Goal: Information Seeking & Learning: Learn about a topic

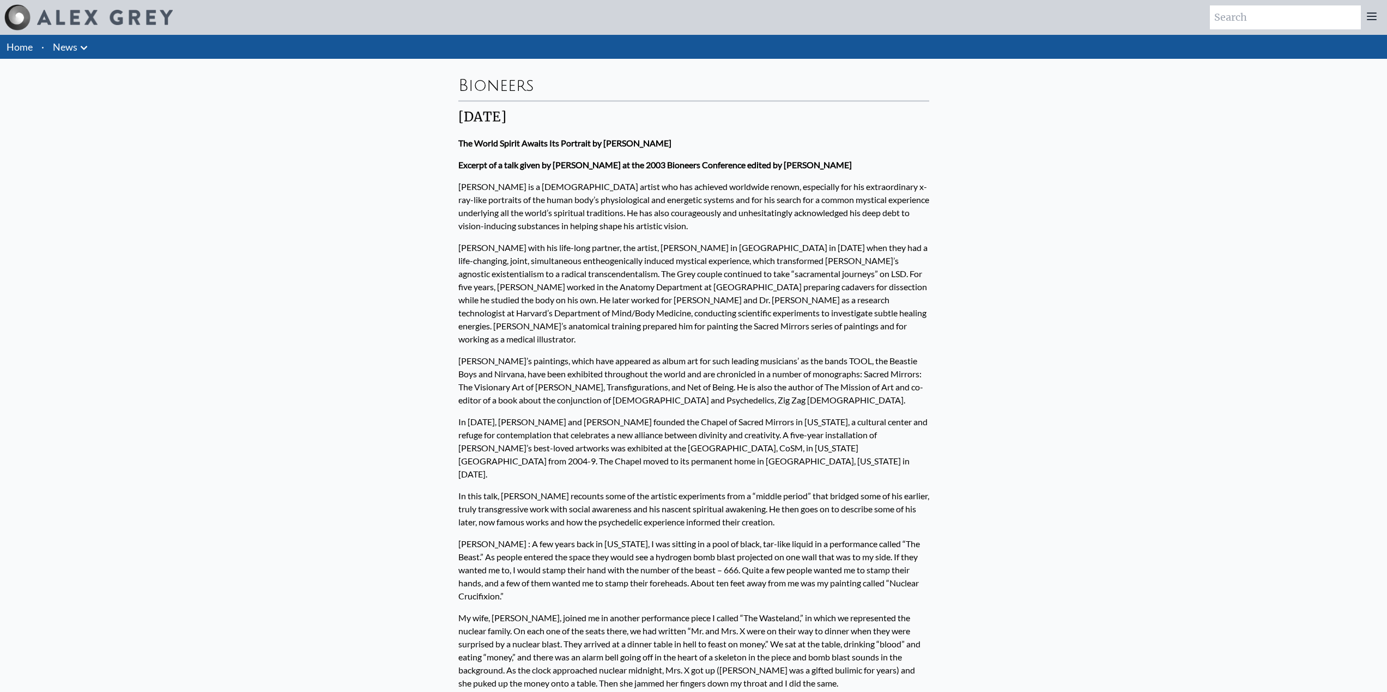
click at [112, 23] on img at bounding box center [105, 17] width 136 height 15
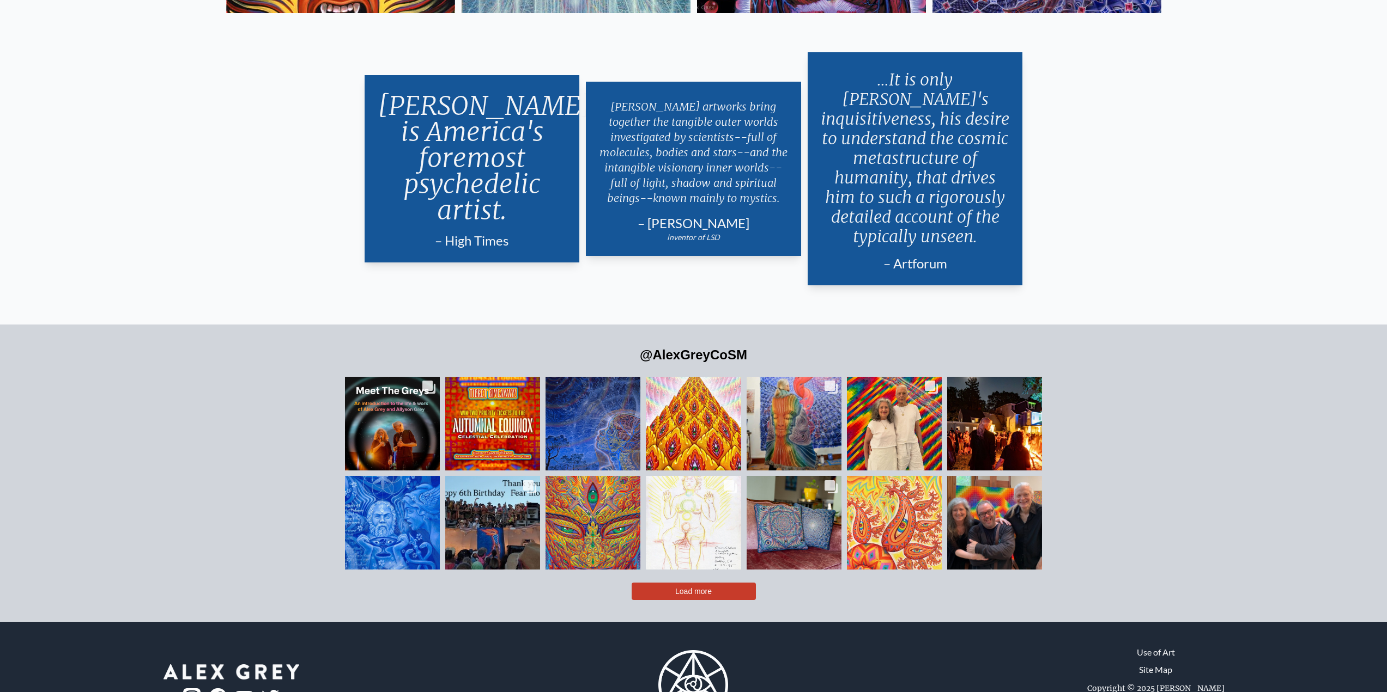
drag, startPoint x: 206, startPoint y: 143, endPoint x: 210, endPoint y: 294, distance: 151.0
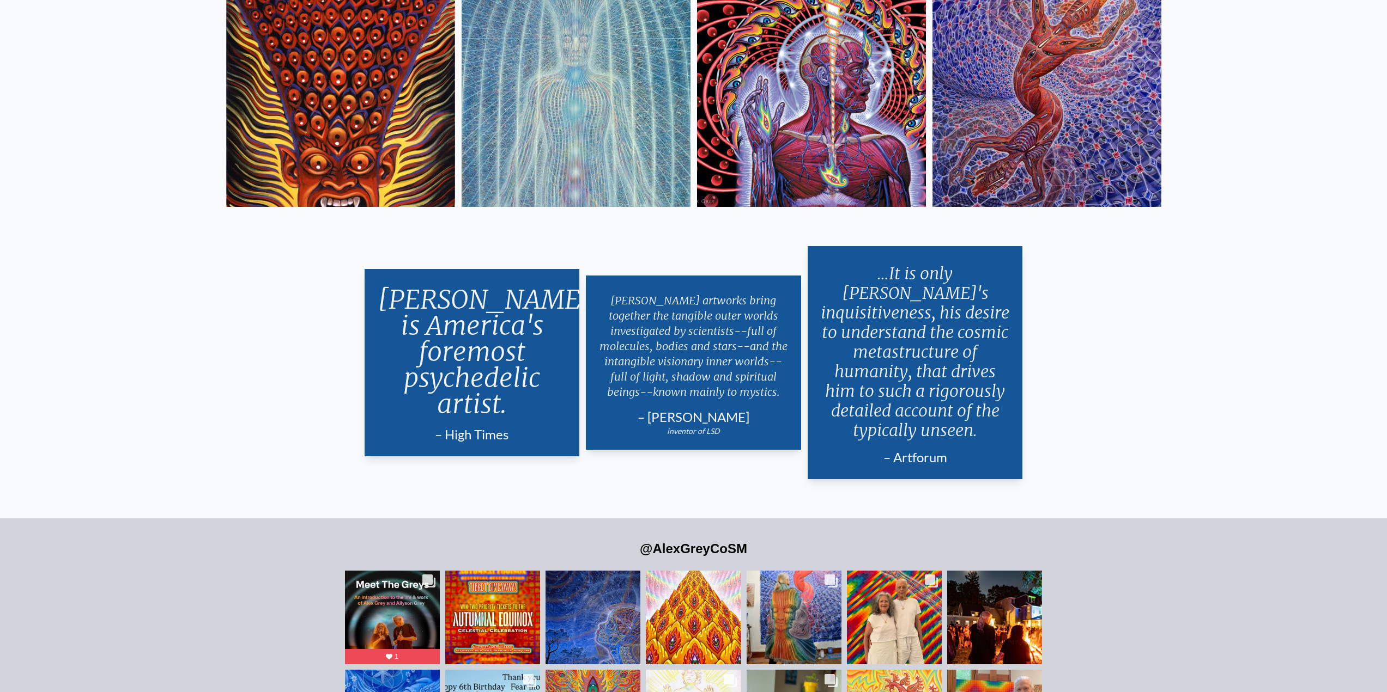
scroll to position [2836, 0]
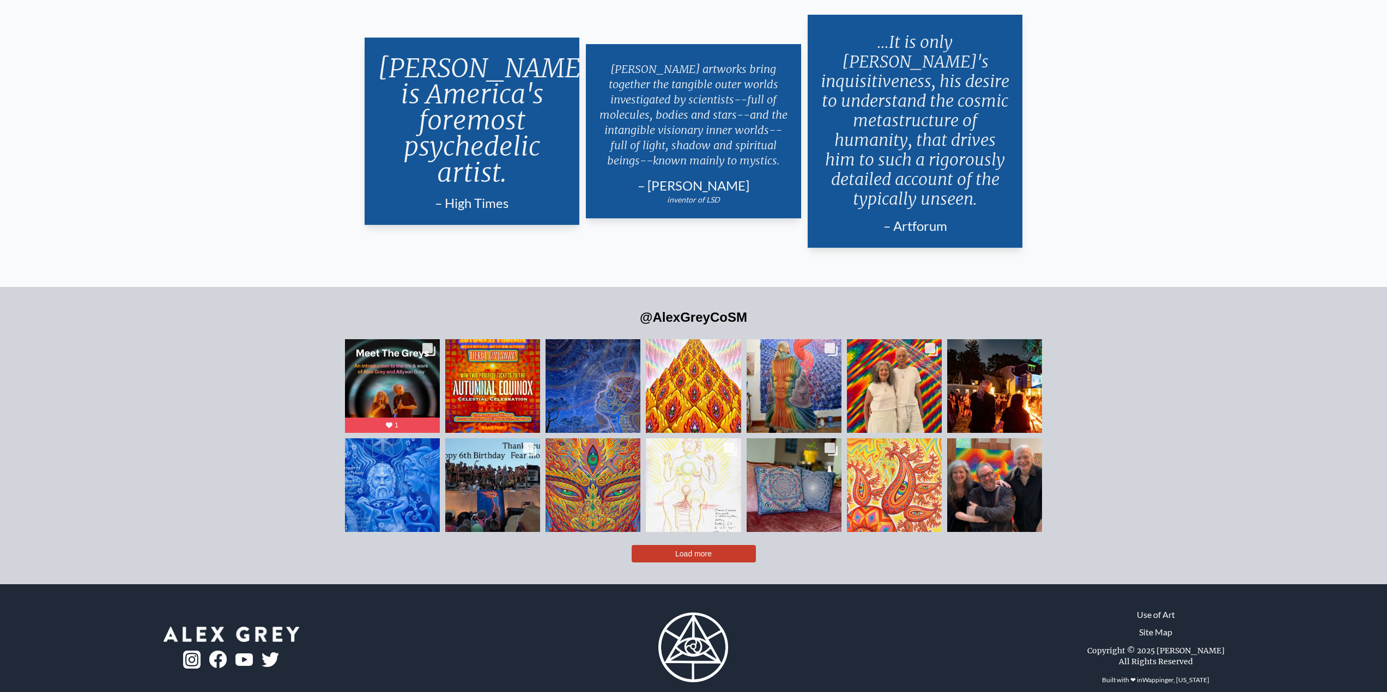
click at [692, 550] on span "Load more" at bounding box center [693, 554] width 37 height 9
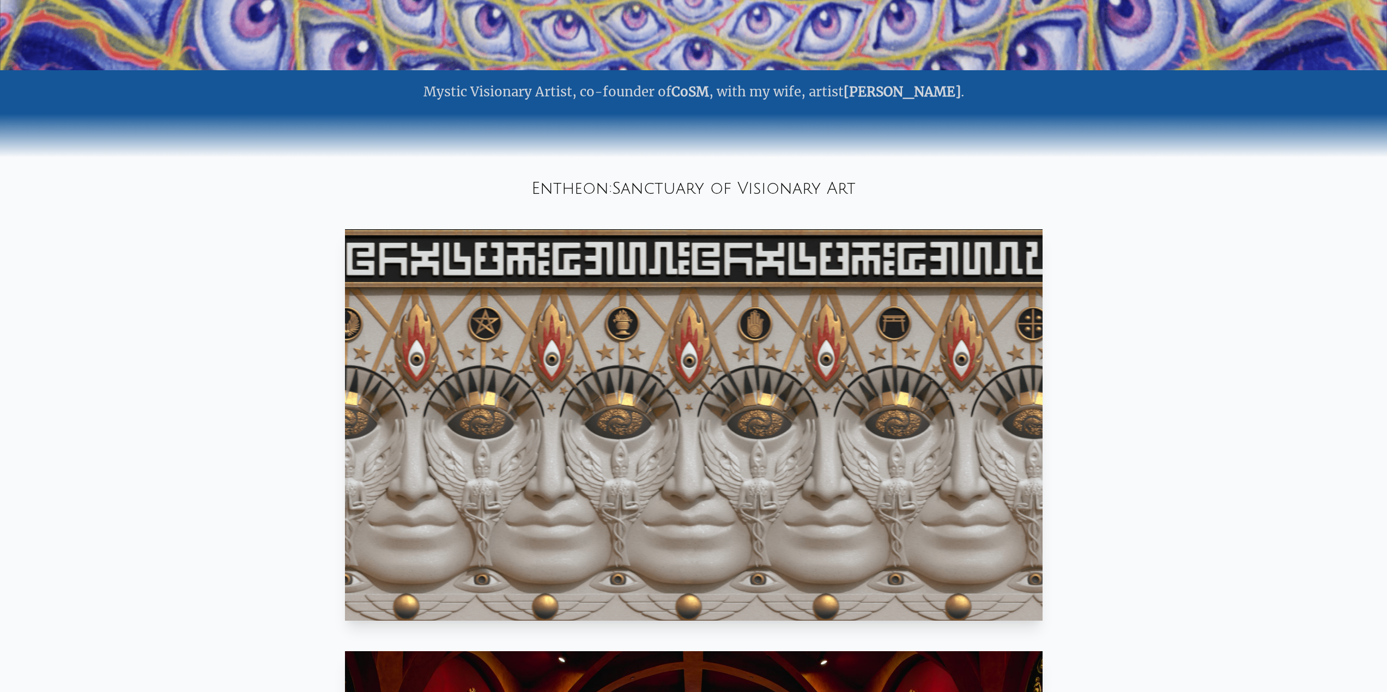
scroll to position [0, 0]
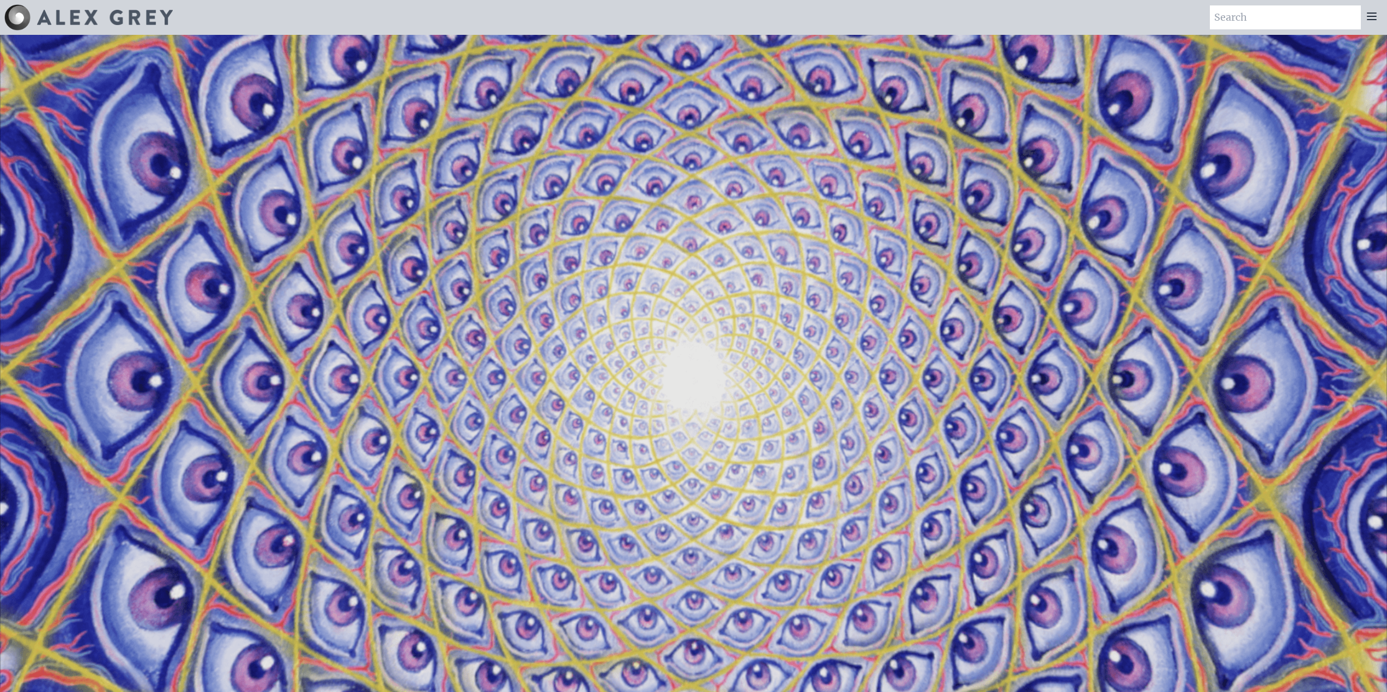
drag, startPoint x: 217, startPoint y: 351, endPoint x: 202, endPoint y: 79, distance: 272.3
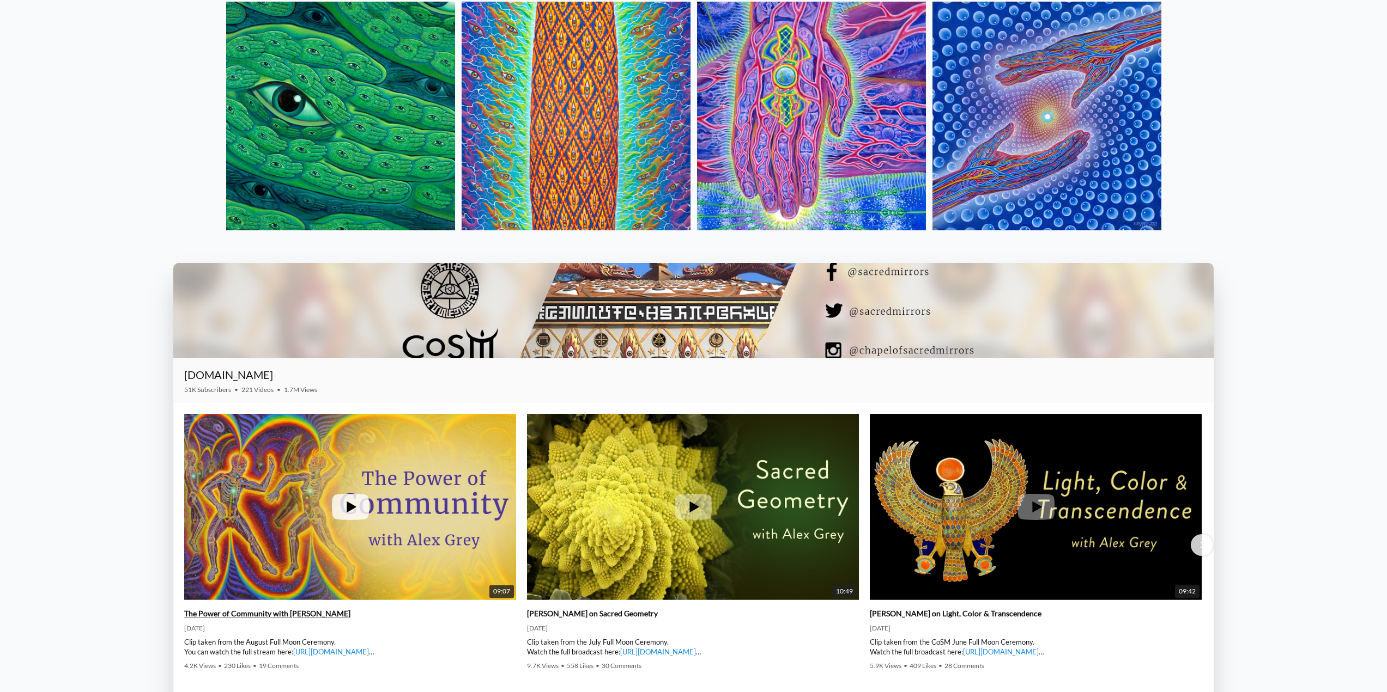
drag, startPoint x: 228, startPoint y: 169, endPoint x: 227, endPoint y: 325, distance: 156.4
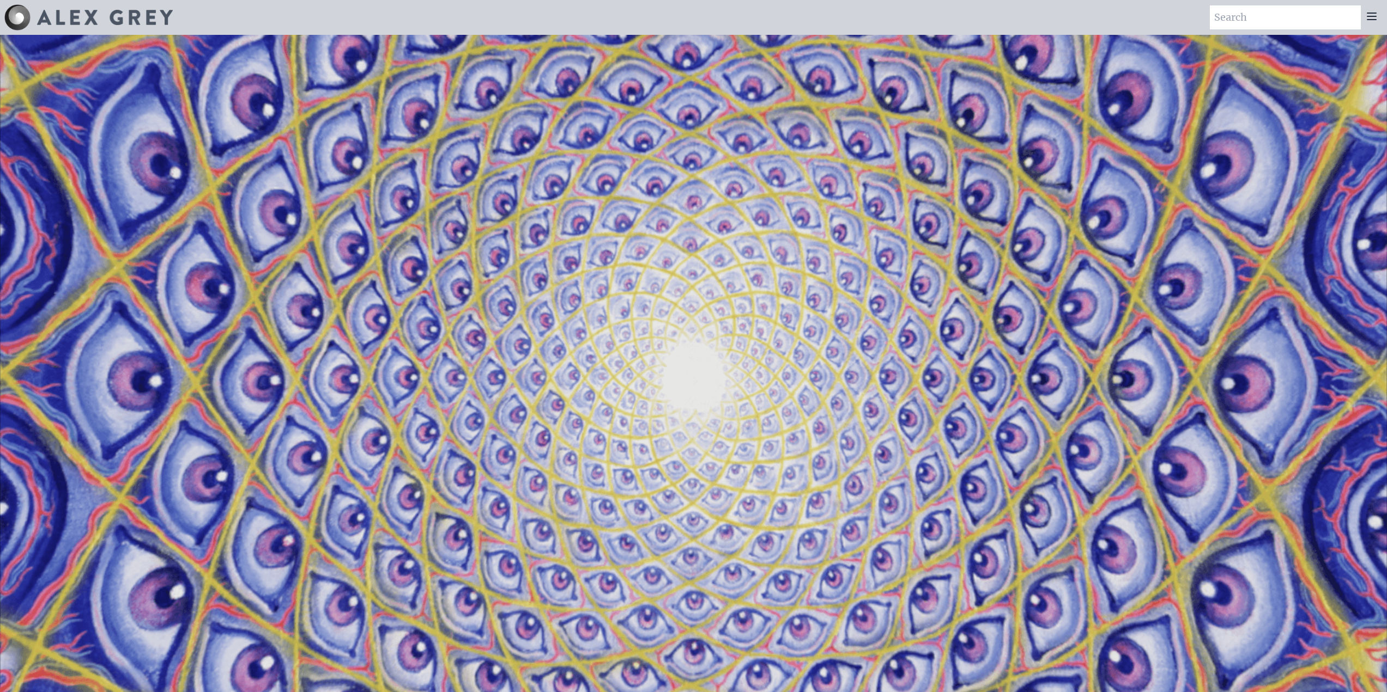
drag, startPoint x: 147, startPoint y: 328, endPoint x: 908, endPoint y: 26, distance: 818.7
click at [1372, 23] on div at bounding box center [1371, 17] width 22 height 24
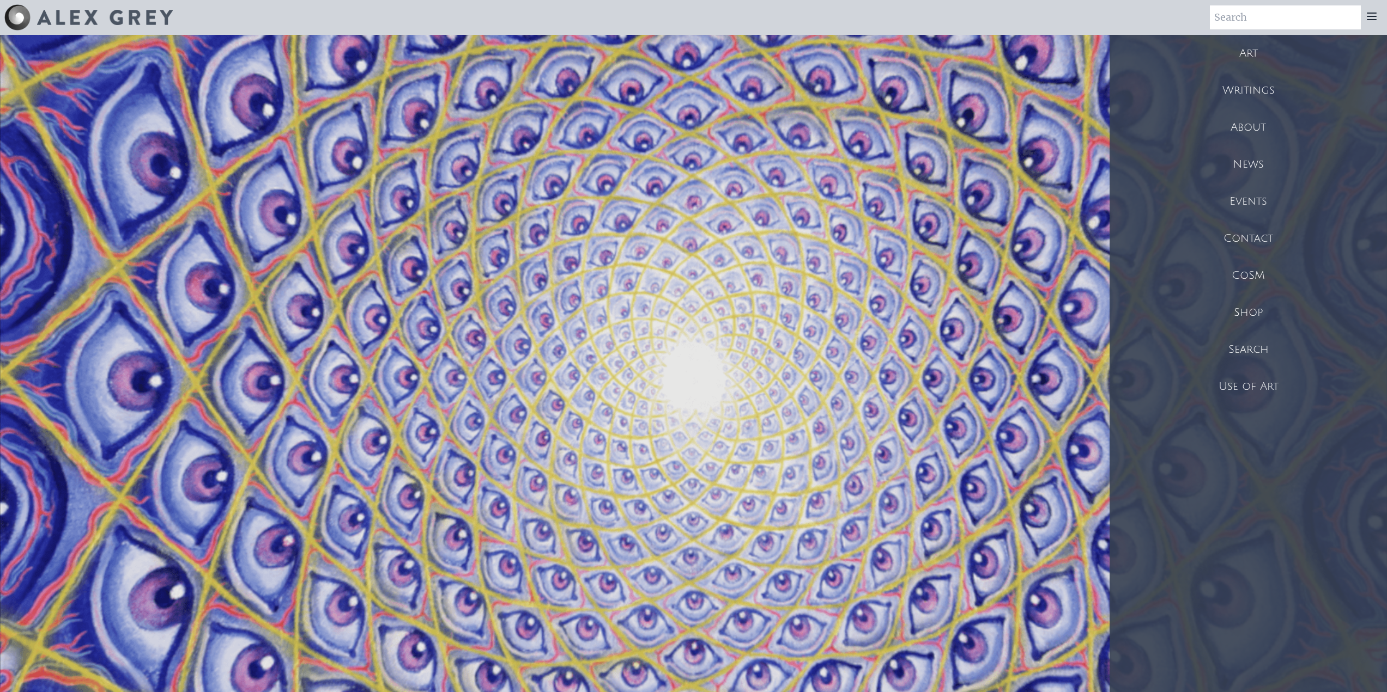
click at [1243, 282] on div "CoSM" at bounding box center [1247, 275] width 277 height 37
click at [1257, 52] on div "Art" at bounding box center [1247, 53] width 277 height 37
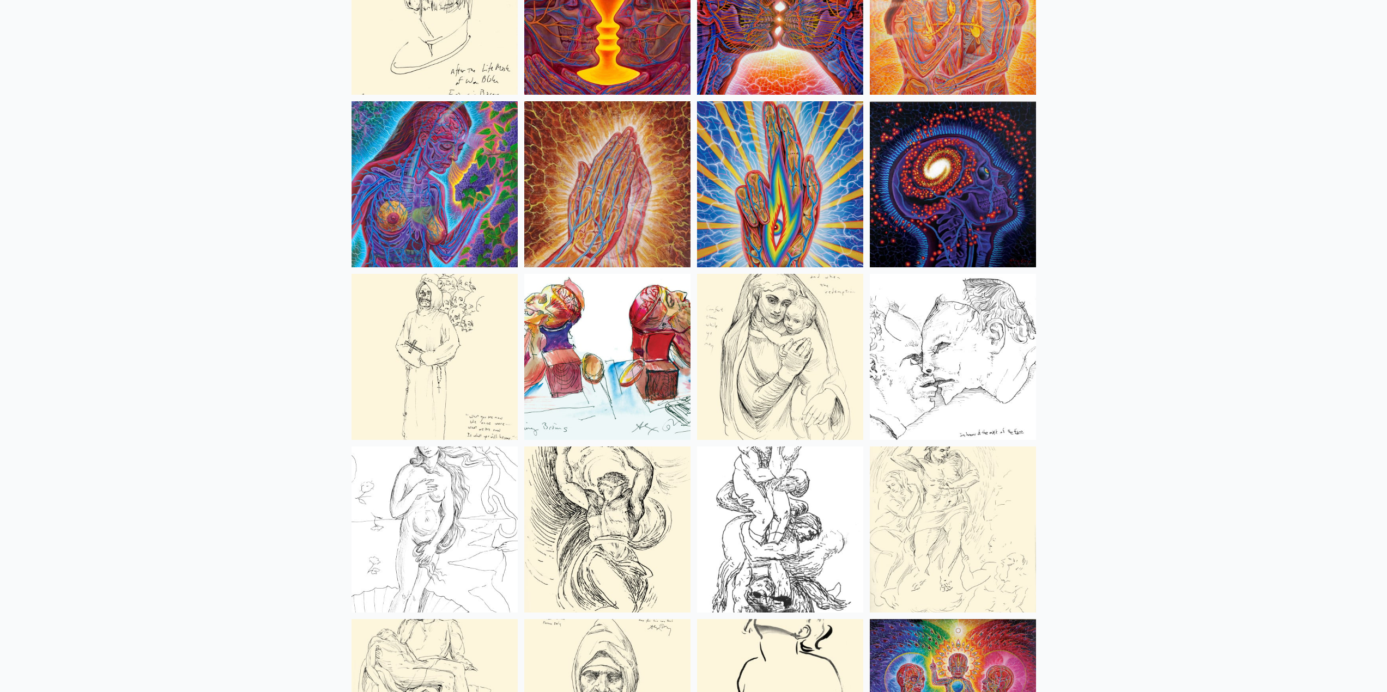
drag, startPoint x: 265, startPoint y: 191, endPoint x: 279, endPoint y: 235, distance: 46.3
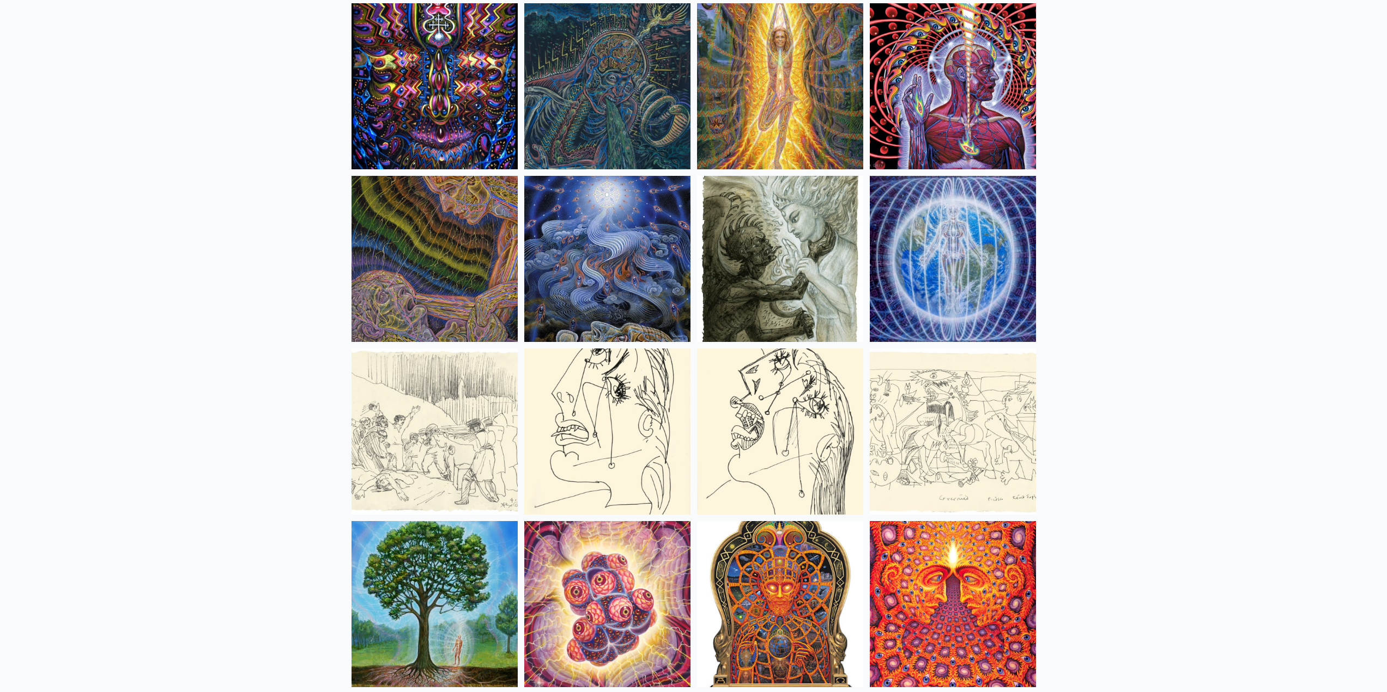
drag, startPoint x: 248, startPoint y: 160, endPoint x: 252, endPoint y: 212, distance: 52.4
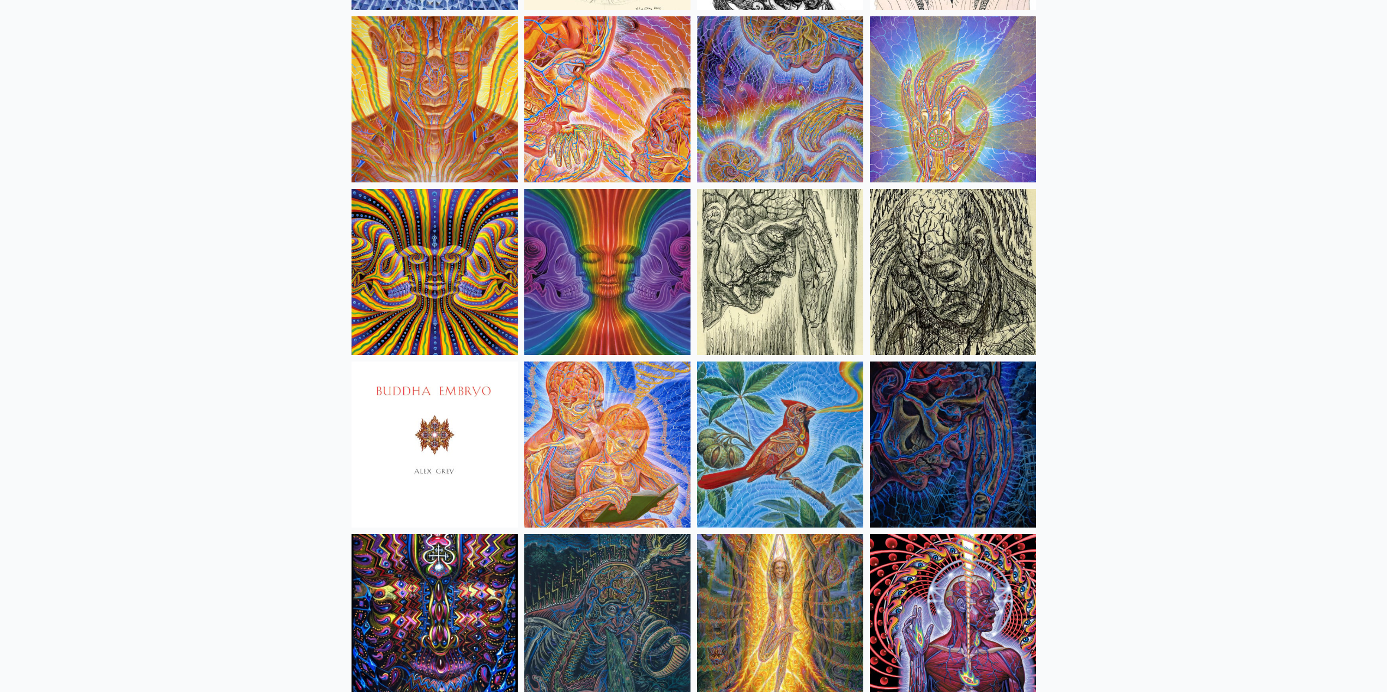
scroll to position [6184, 0]
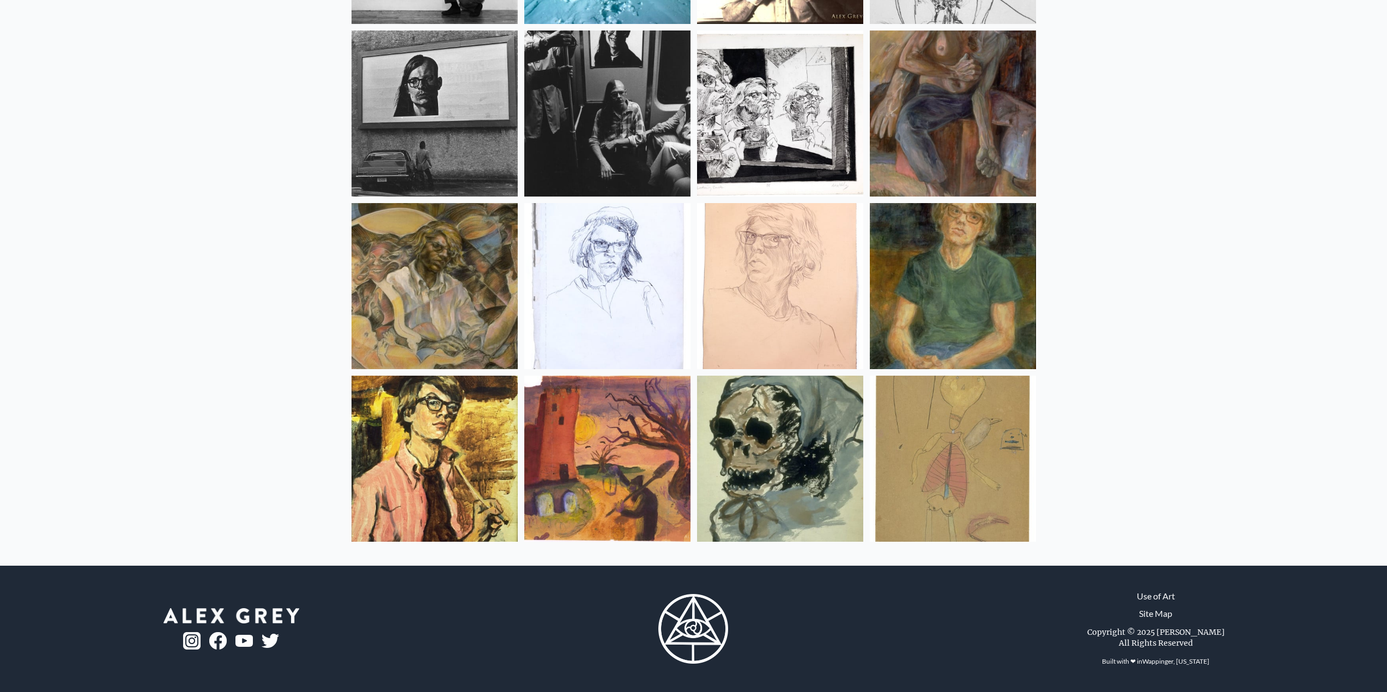
drag, startPoint x: 246, startPoint y: 183, endPoint x: 295, endPoint y: 245, distance: 79.1
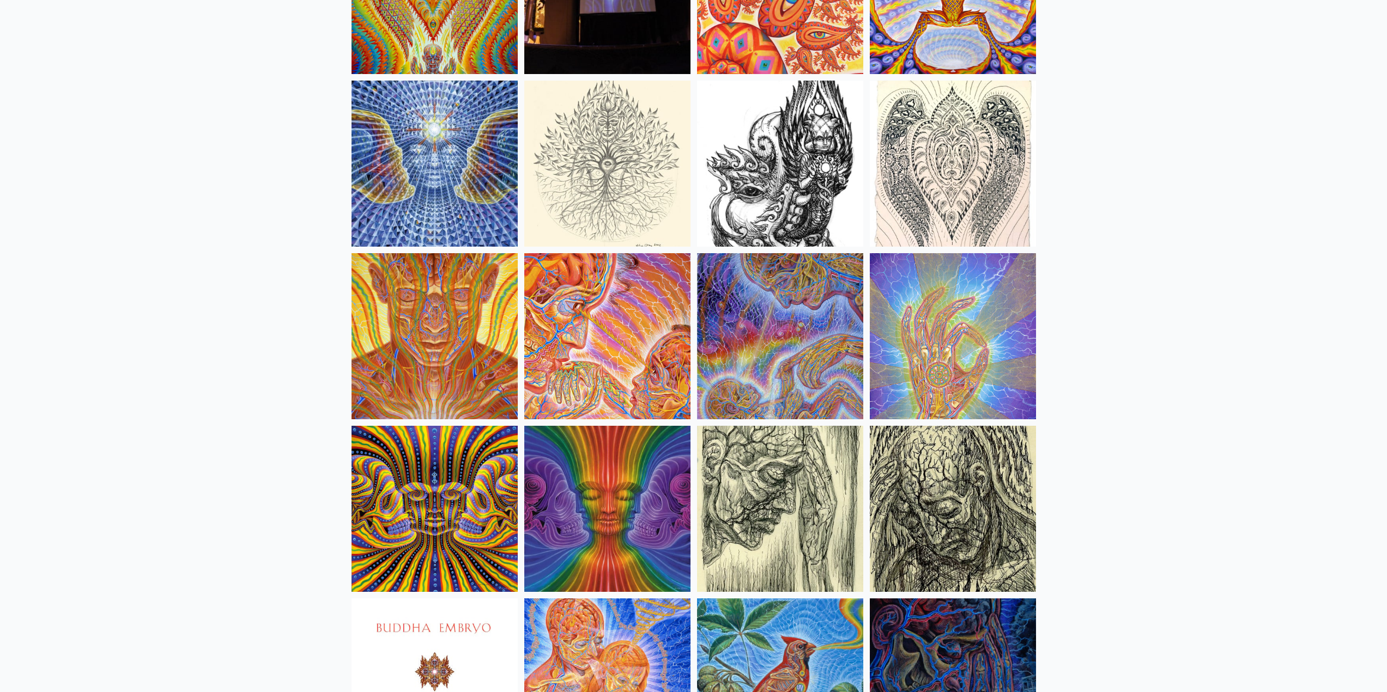
scroll to position [6032, 0]
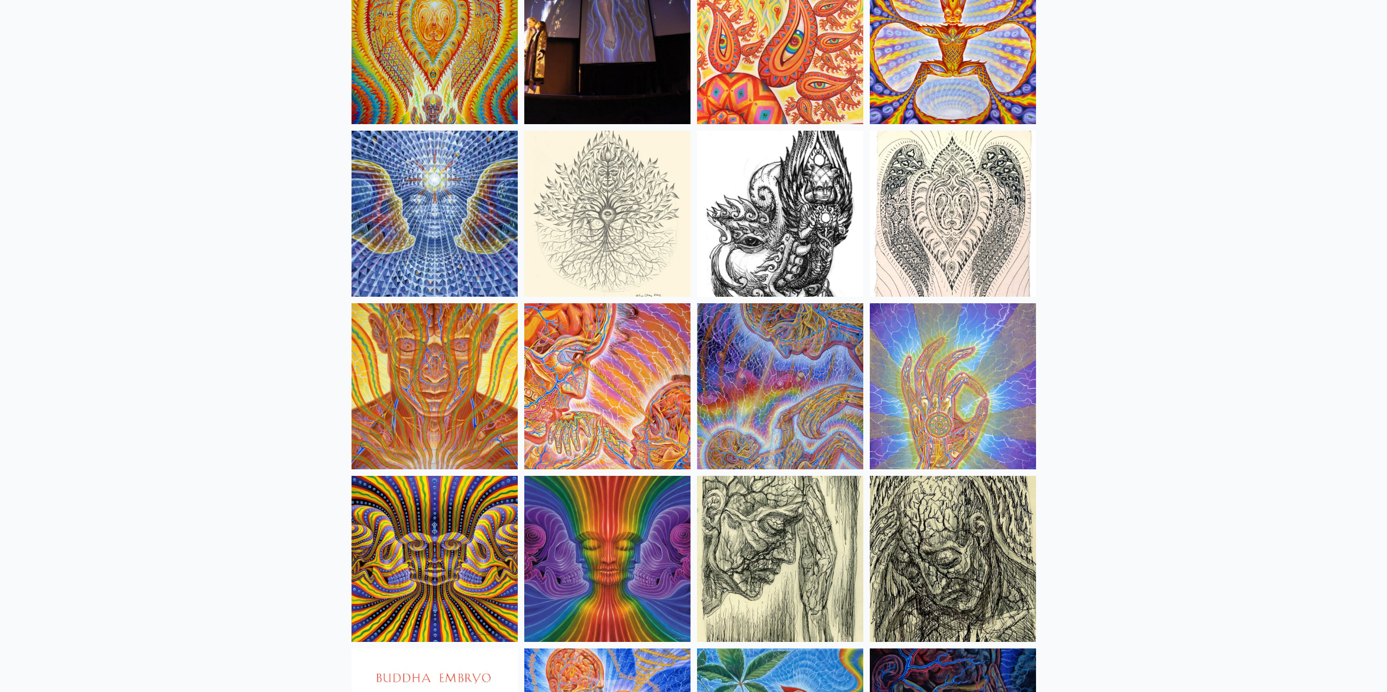
drag, startPoint x: 262, startPoint y: 381, endPoint x: 259, endPoint y: 345, distance: 36.6
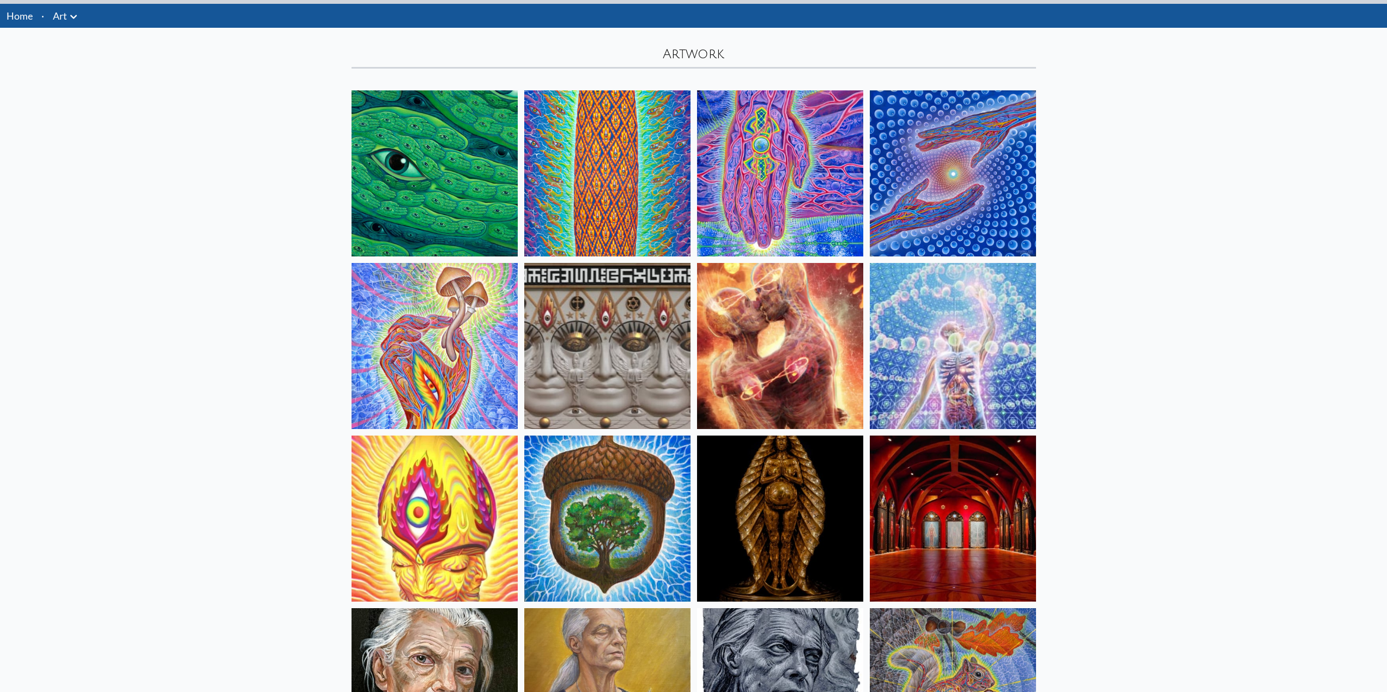
scroll to position [0, 0]
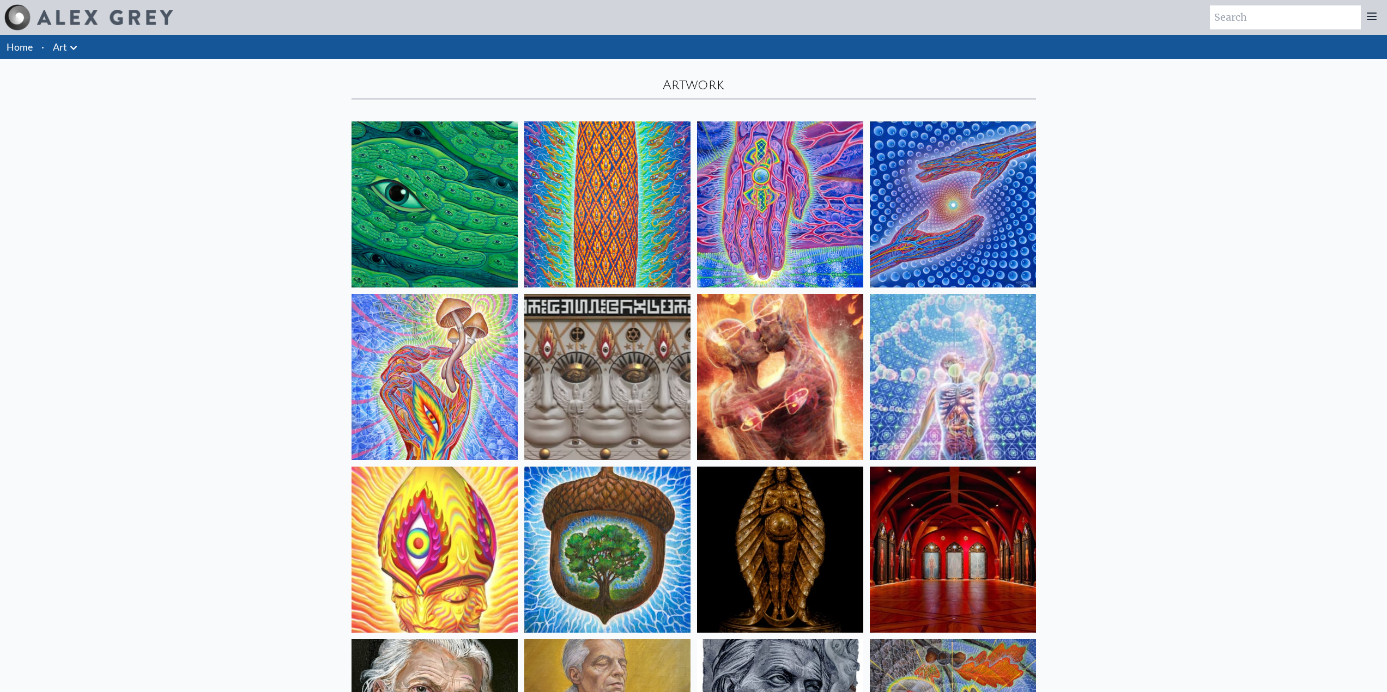
drag, startPoint x: 248, startPoint y: 388, endPoint x: 265, endPoint y: 345, distance: 45.7
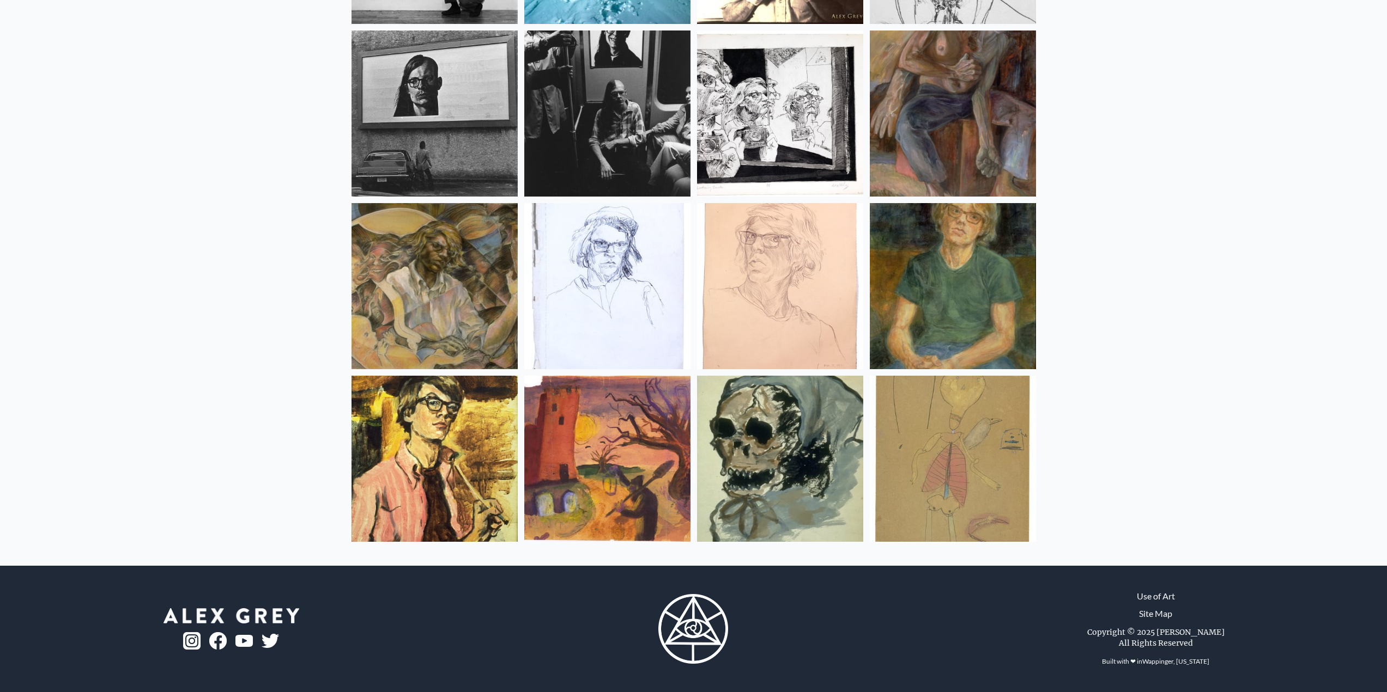
drag, startPoint x: 269, startPoint y: 325, endPoint x: 253, endPoint y: 443, distance: 118.7
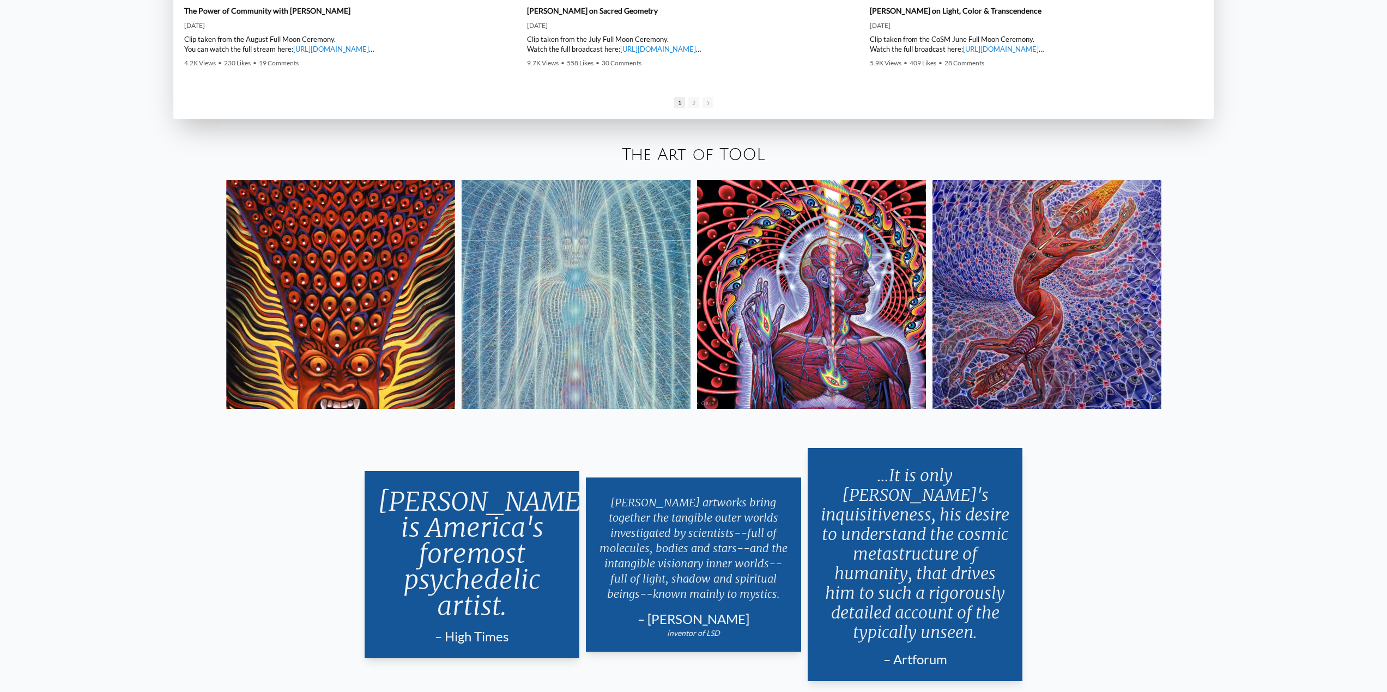
scroll to position [2836, 0]
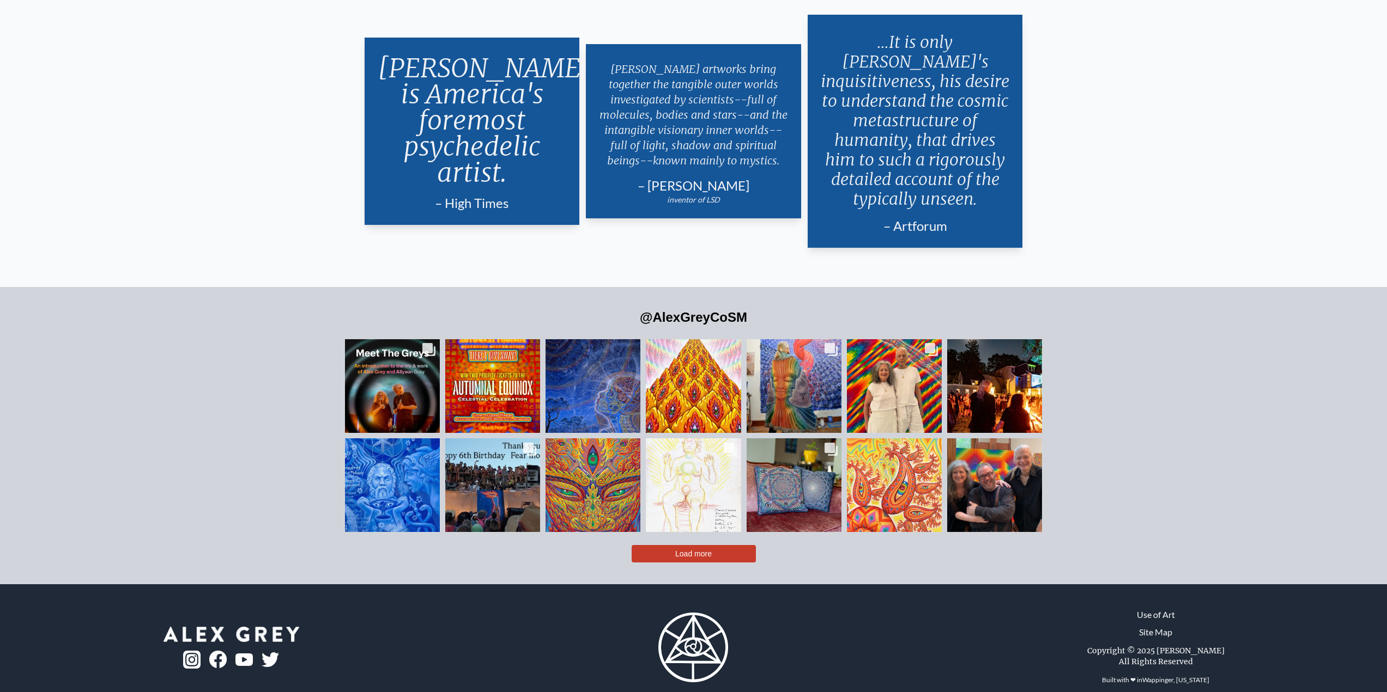
drag, startPoint x: 214, startPoint y: 60, endPoint x: 232, endPoint y: 258, distance: 198.6
